Goal: Task Accomplishment & Management: Complete application form

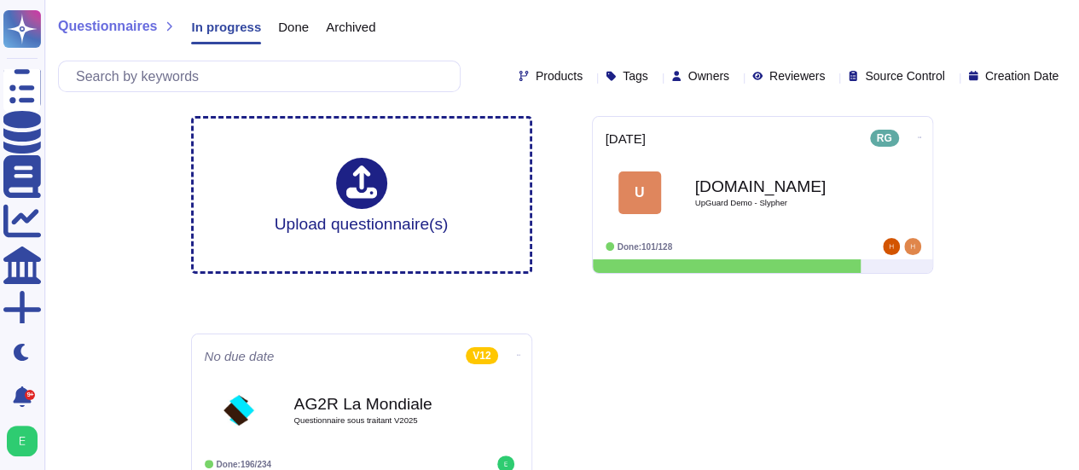
click at [295, 25] on span "Done" at bounding box center [293, 26] width 31 height 13
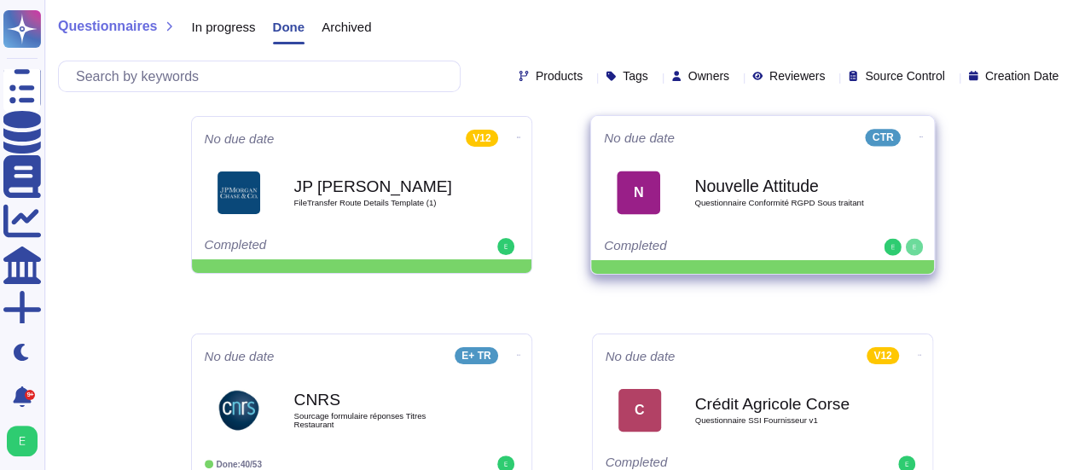
click at [707, 211] on div "Nouvelle Attitude Questionnaire Conformité RGPD Sous traitant" at bounding box center [780, 192] width 172 height 69
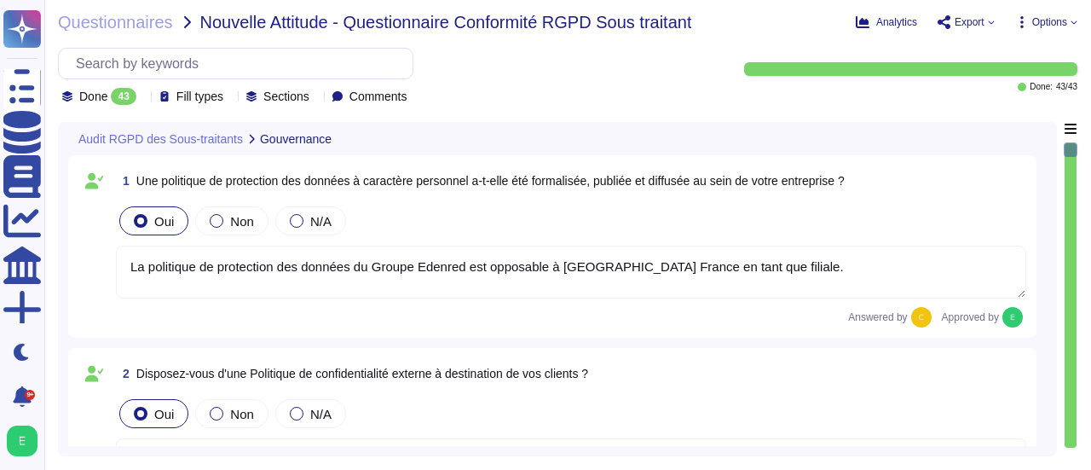
type textarea "La politique de protection des données du Groupe Edenred est opposable à [GEOGR…"
type textarea "Edenred France dispose d'une politique externe de protection des données, détai…"
type textarea "Edenred France a désigné un Délégué à la Protection des Données (DPO), conformé…"
type textarea "Edenred France a organisé le suivi de sa conformité à la réglementation relativ…"
